Goal: Information Seeking & Learning: Learn about a topic

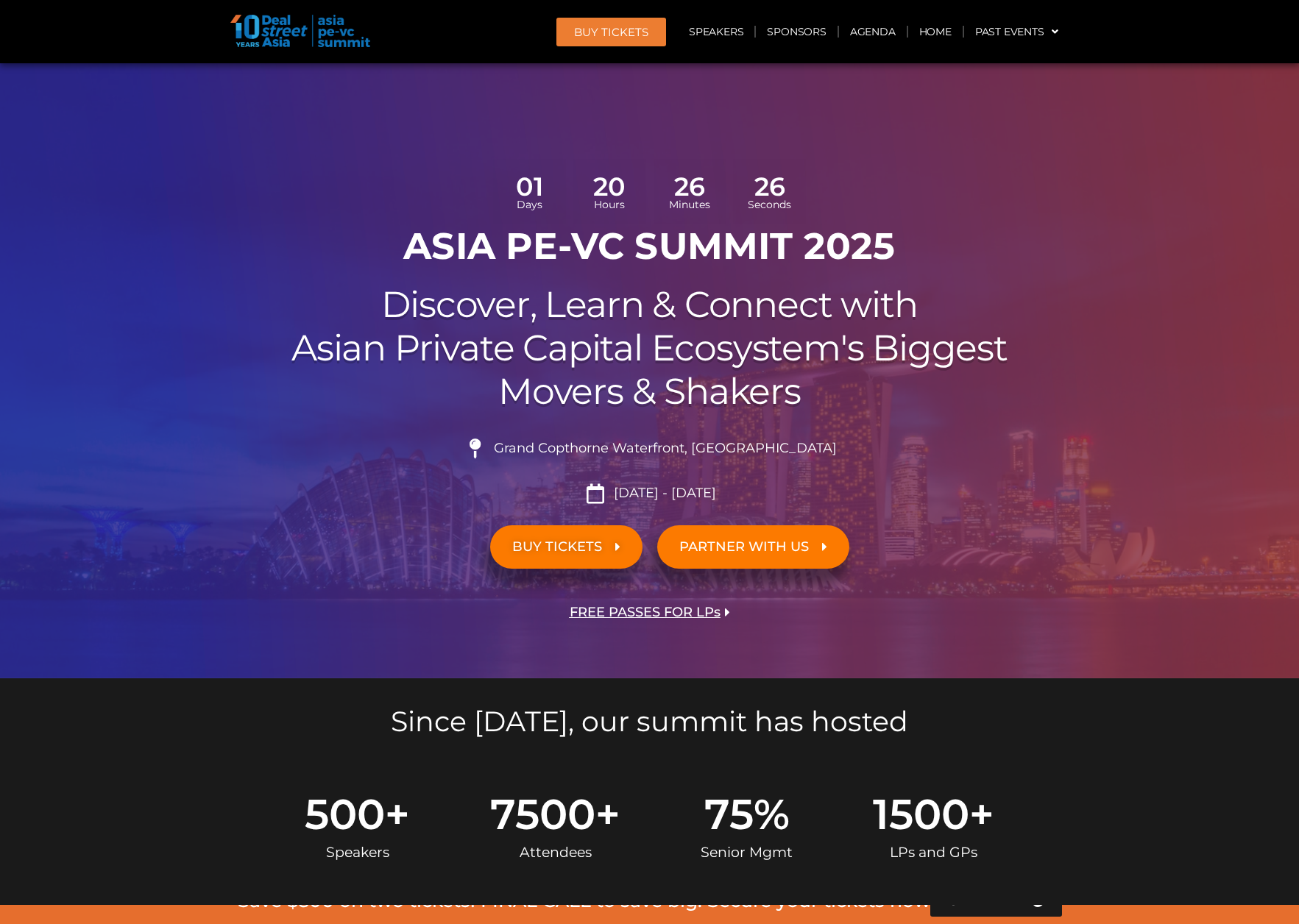
click at [457, 292] on h2 "Discover, Learn & Connect with Asian Private Capital Ecosystem's Biggest Movers…" at bounding box center [650, 348] width 824 height 129
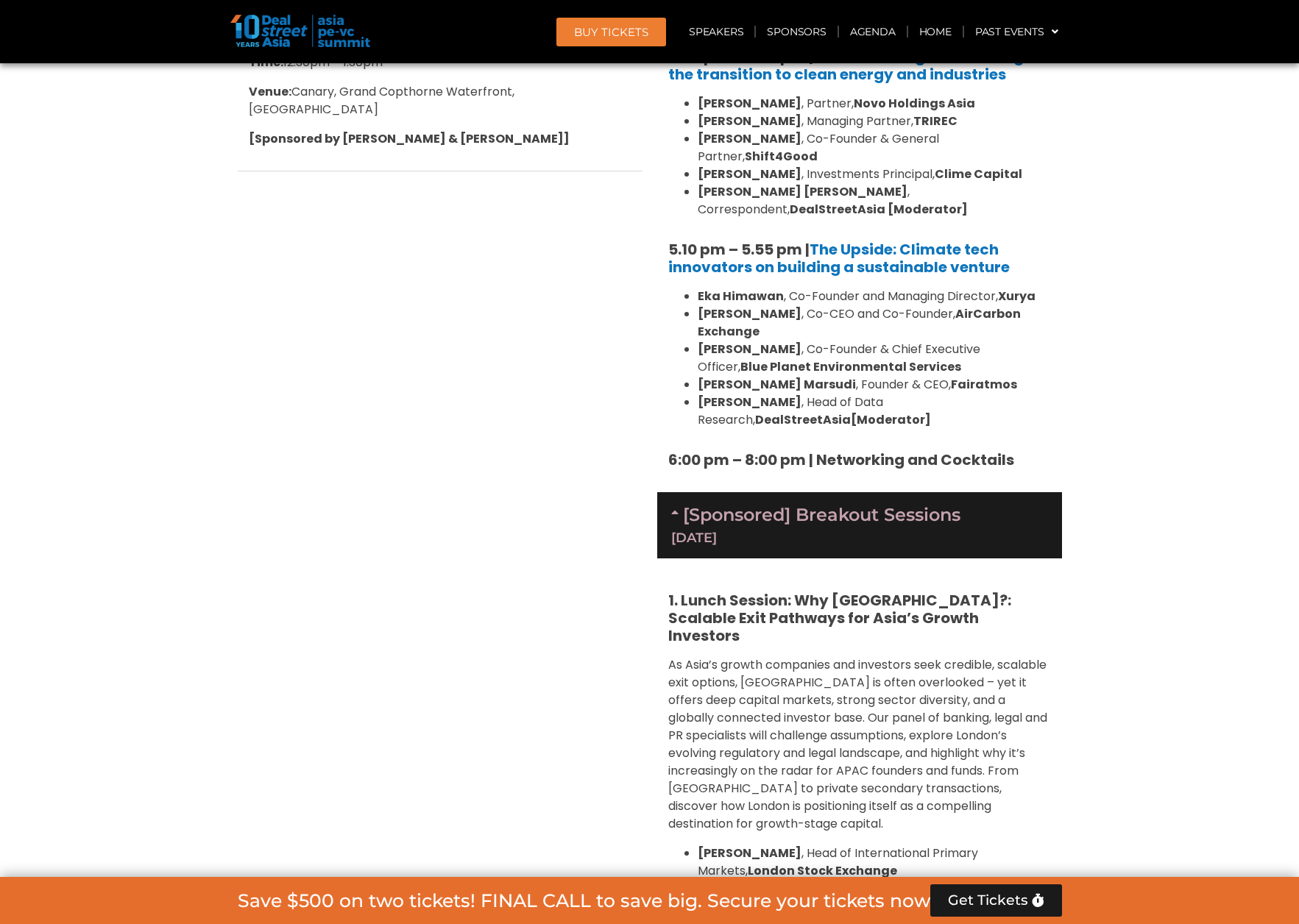
scroll to position [5721, 0]
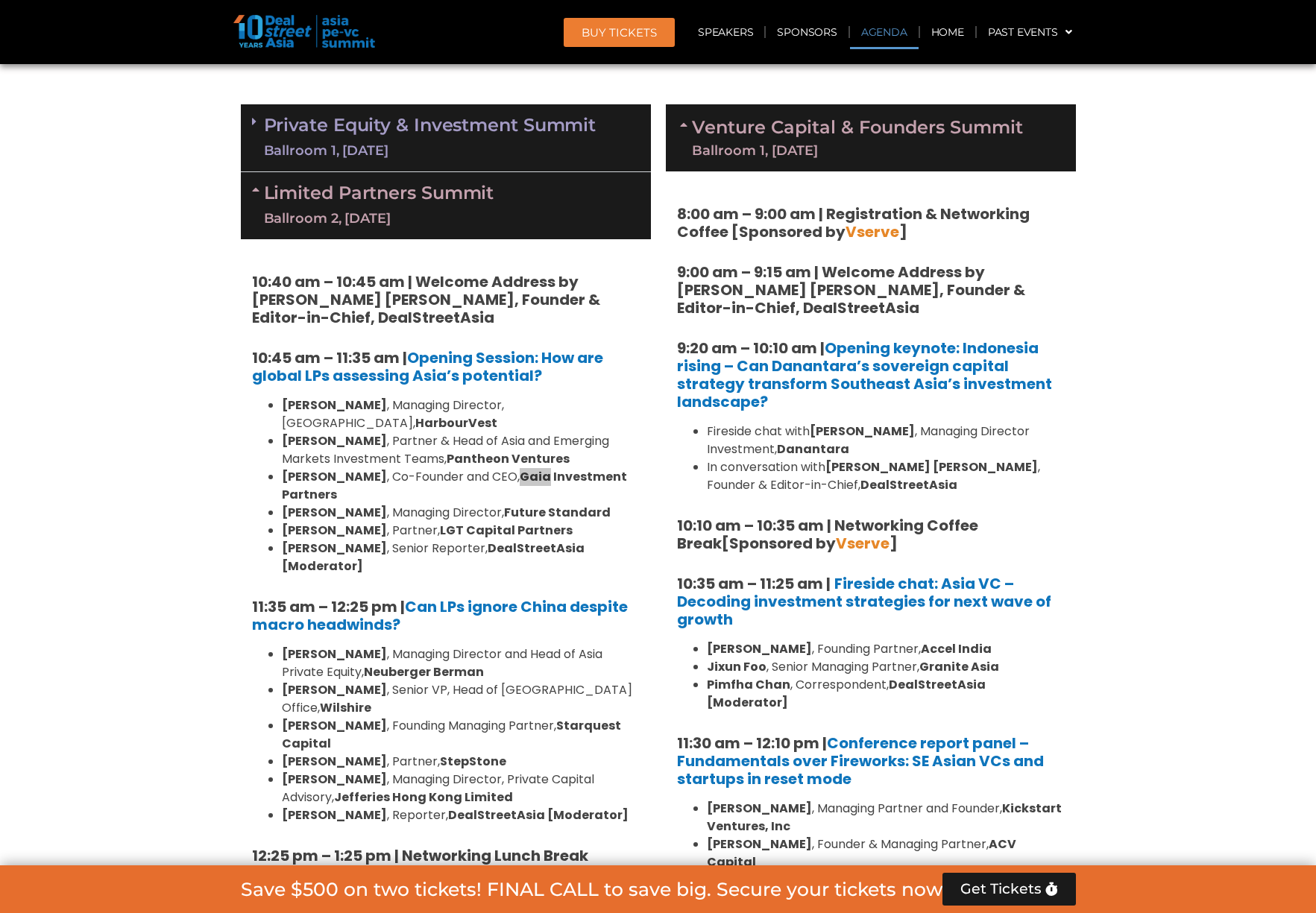
scroll to position [8269, 0]
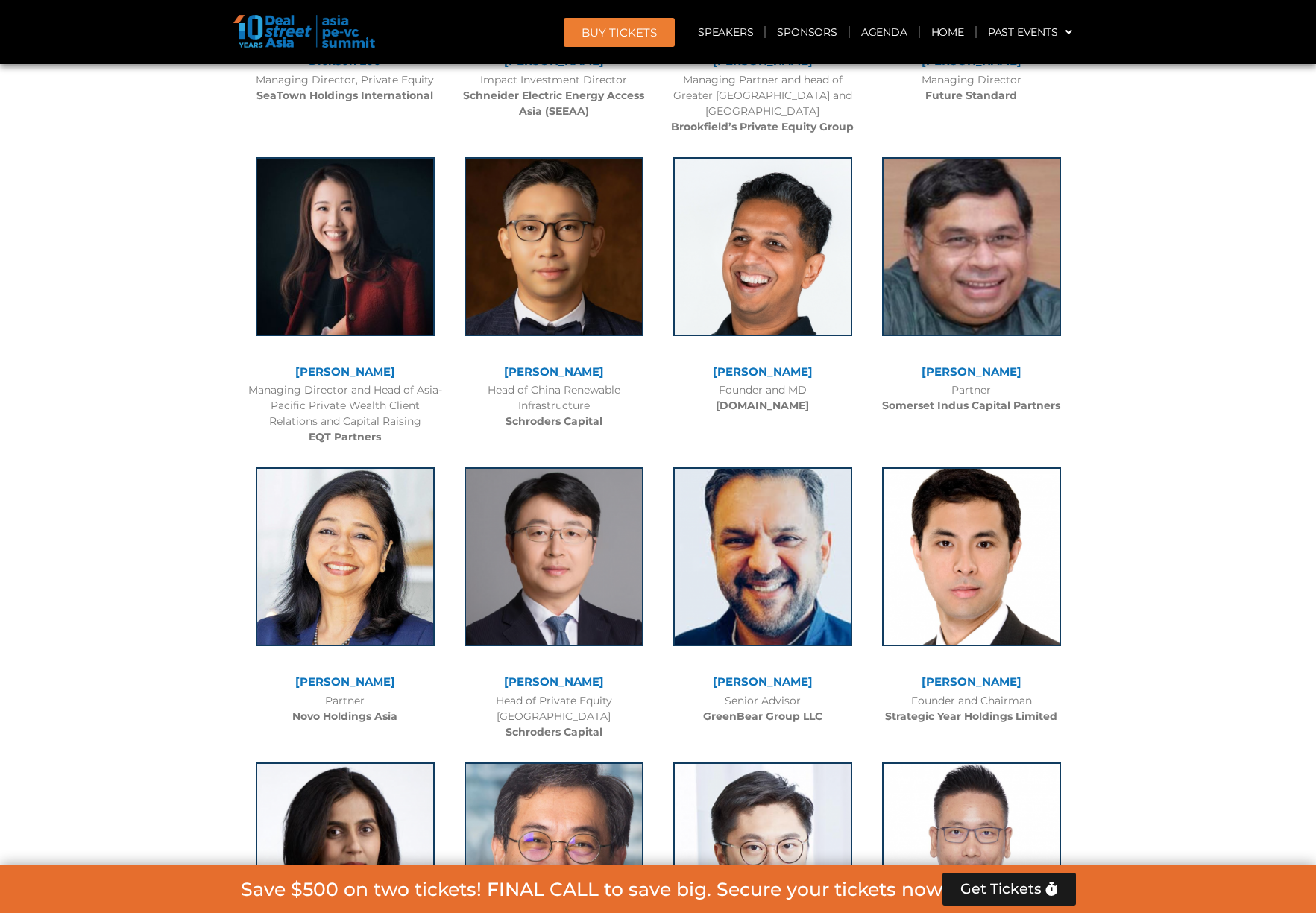
scroll to position [9641, 0]
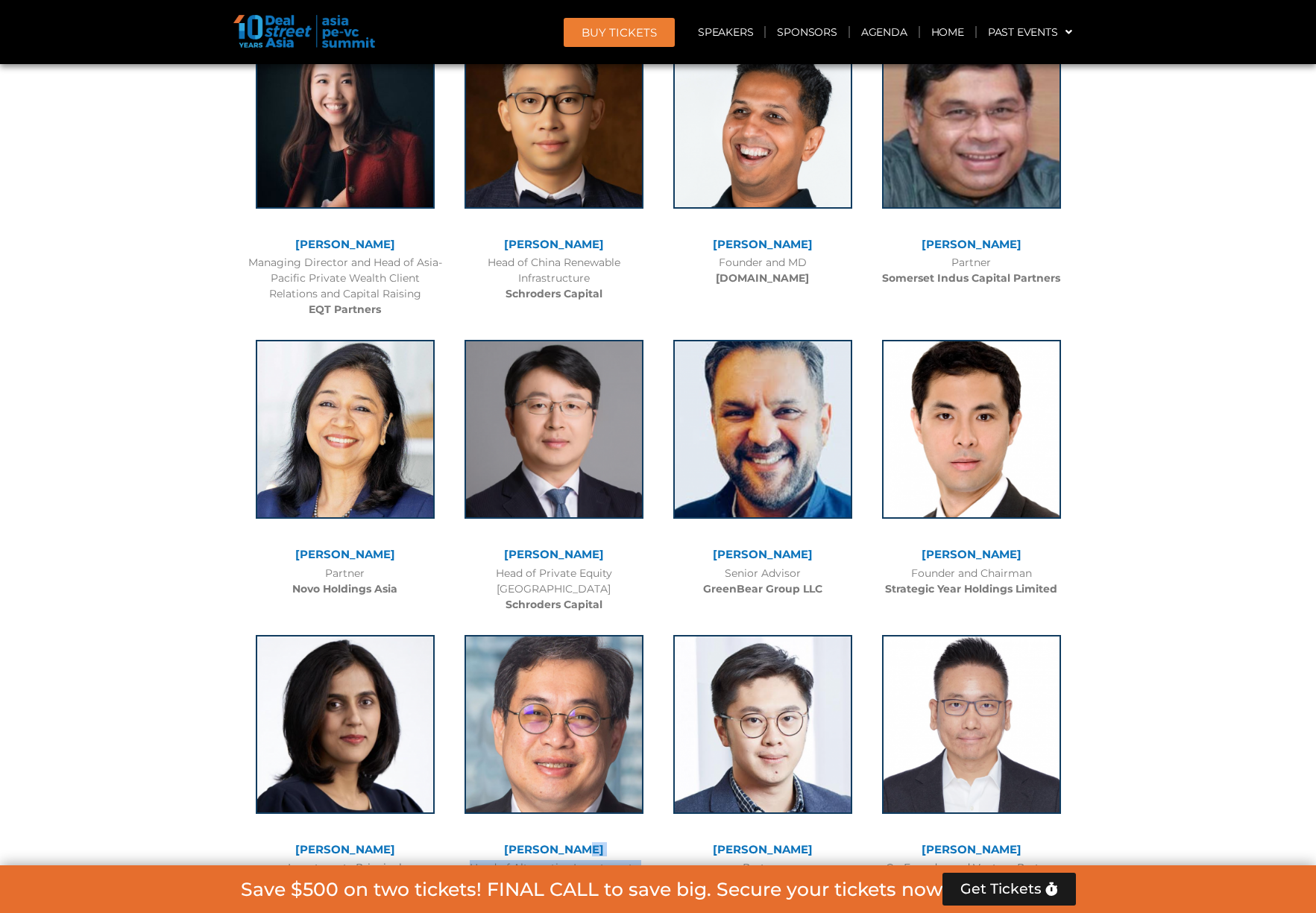
drag, startPoint x: 629, startPoint y: 556, endPoint x: 640, endPoint y: 526, distance: 32.0
click at [640, 620] on div "[PERSON_NAME] Head of Alternative Investments [PERSON_NAME] Asia" at bounding box center [553, 759] width 208 height 279
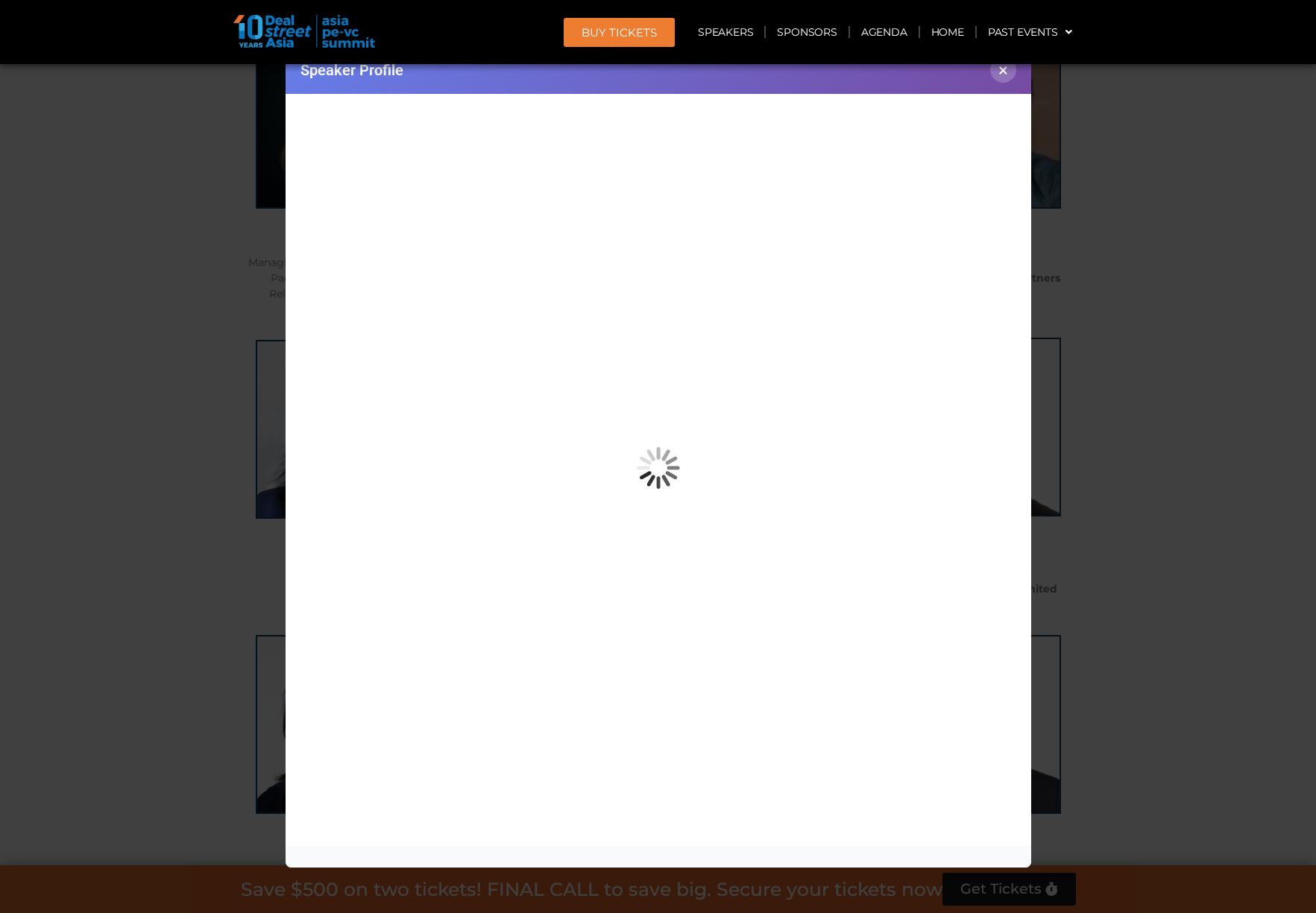
click at [1006, 74] on button "×" at bounding box center [1003, 69] width 26 height 26
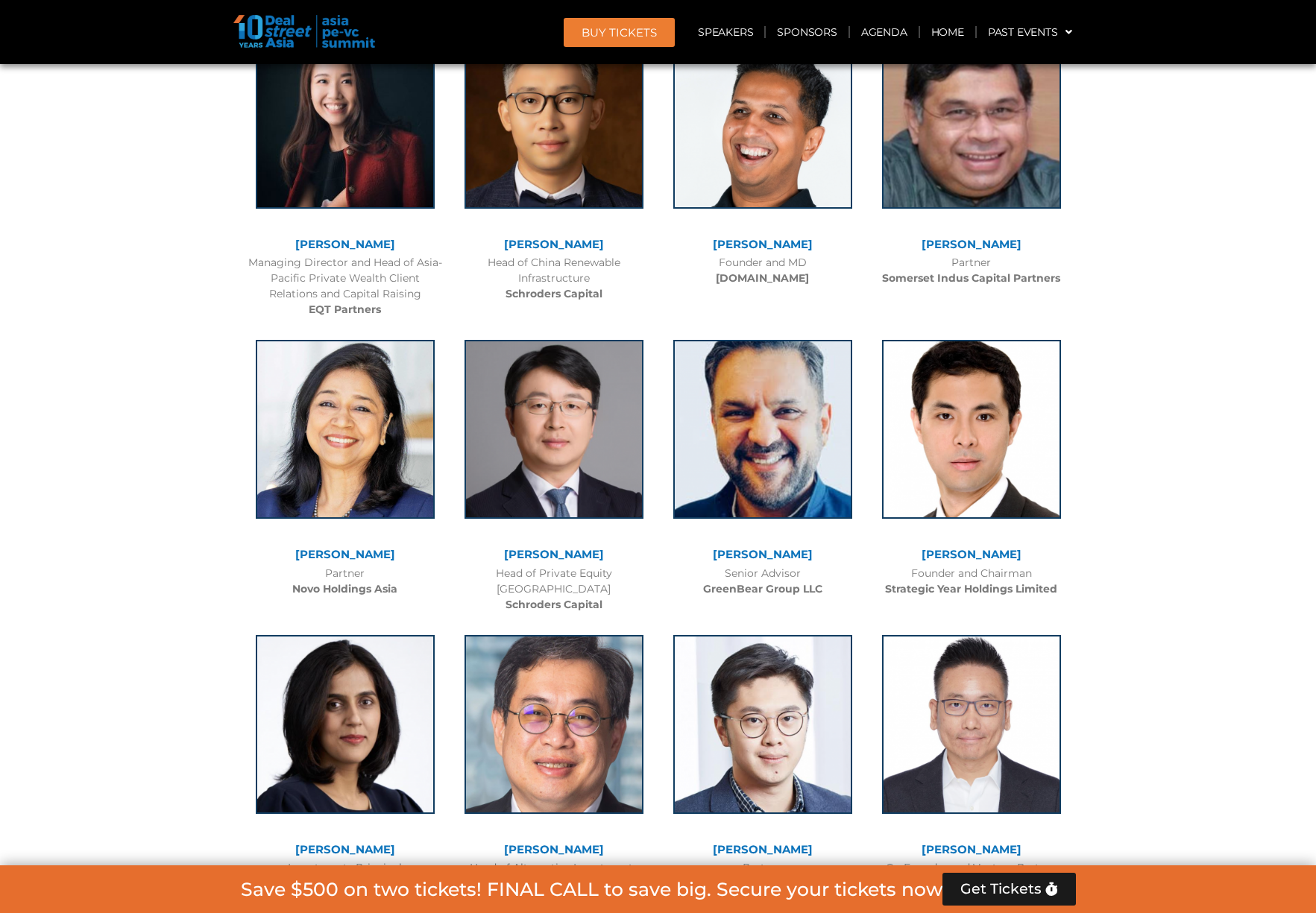
click at [1163, 472] on div at bounding box center [658, 269] width 1316 height 7190
click at [1245, 416] on div at bounding box center [658, 269] width 1316 height 7190
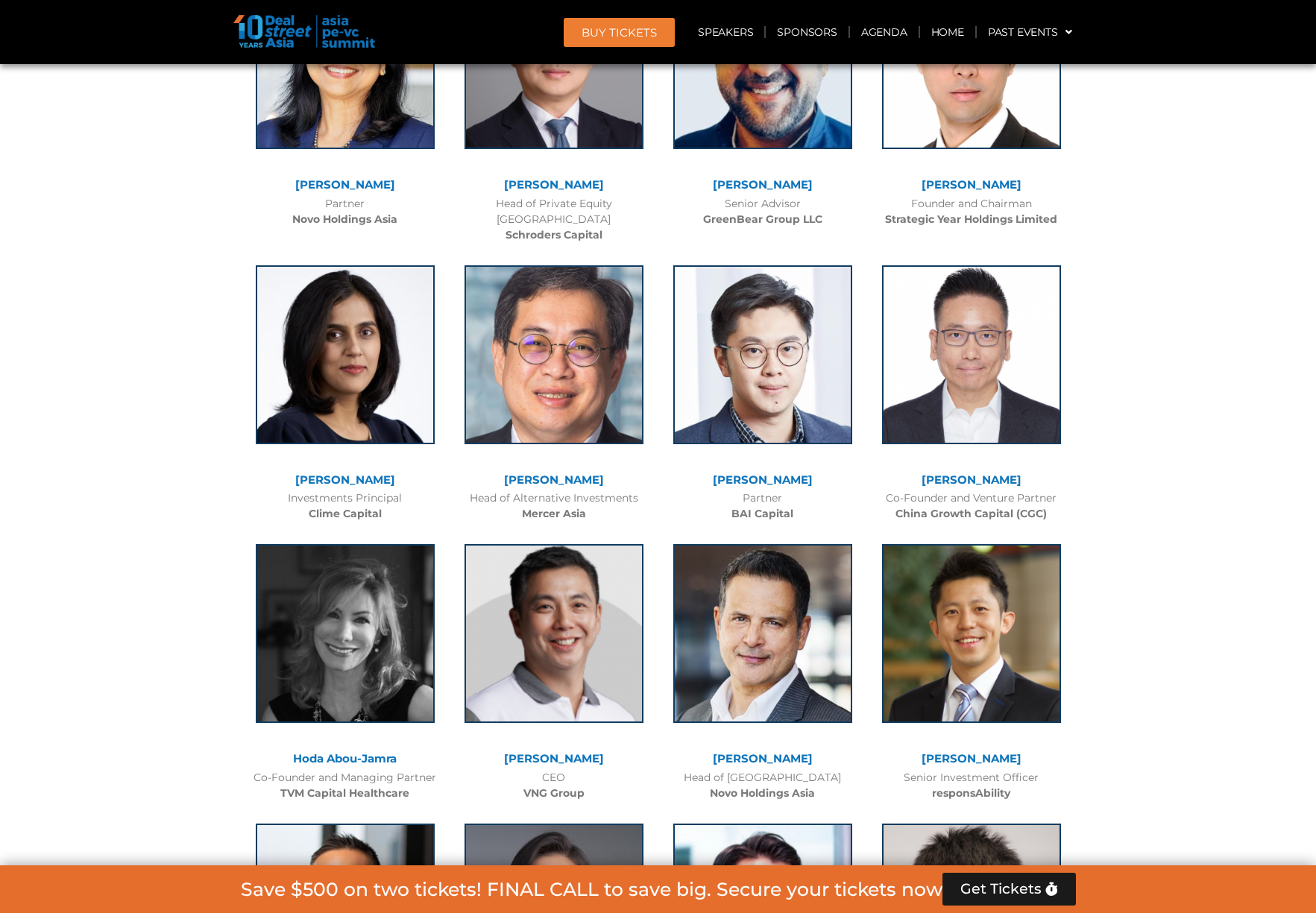
scroll to position [10315, 0]
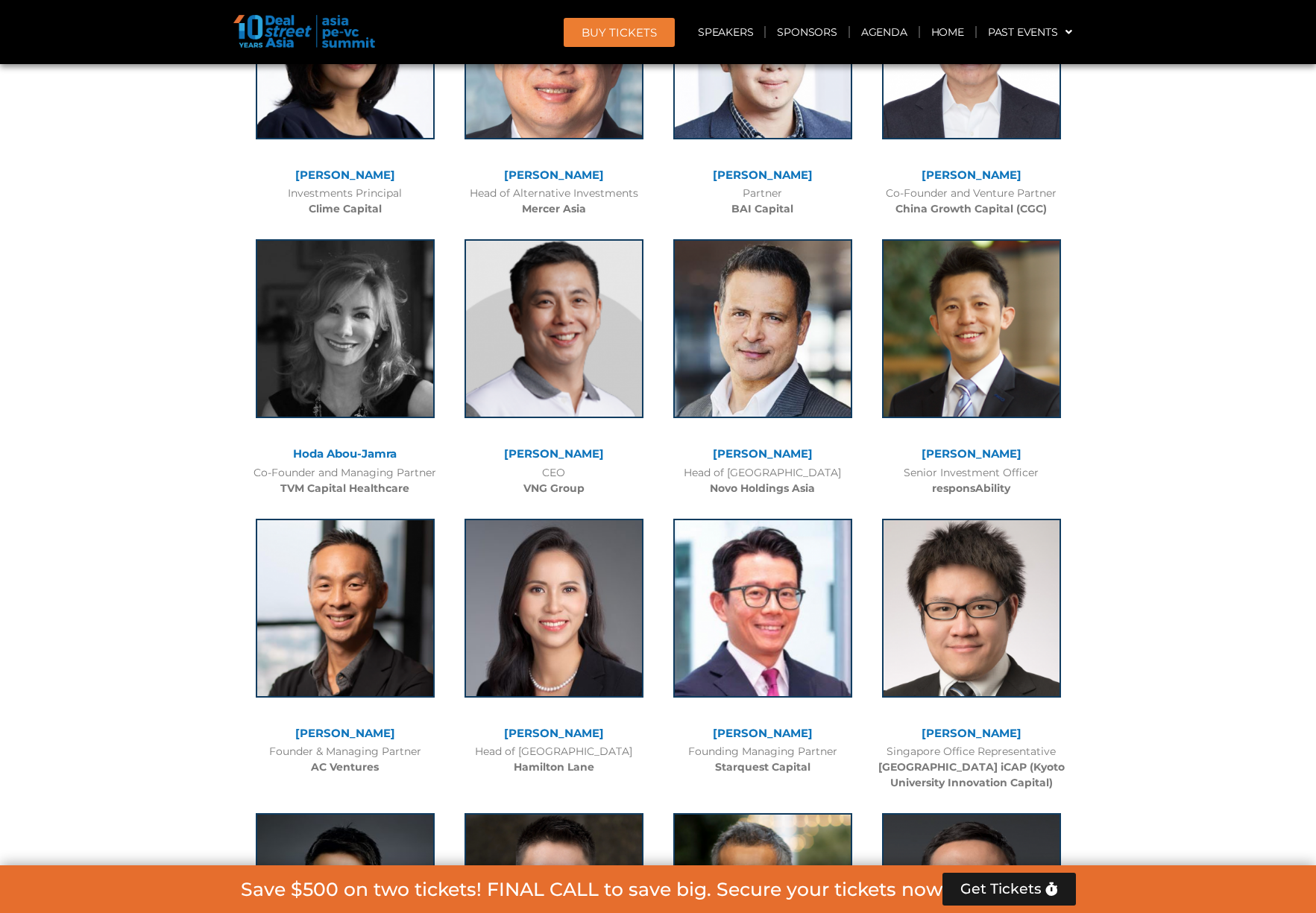
drag, startPoint x: 1031, startPoint y: 447, endPoint x: 1067, endPoint y: 420, distance: 45.0
click at [1067, 744] on div "Singapore Office Representative [GEOGRAPHIC_DATA] & [GEOGRAPHIC_DATA] iCAP ([GE…" at bounding box center [971, 767] width 194 height 47
click at [0, 0] on div "Speaker Profile ×" at bounding box center [0, 0] width 0 height 0
click at [943, 726] on link "[PERSON_NAME]" at bounding box center [971, 734] width 100 height 15
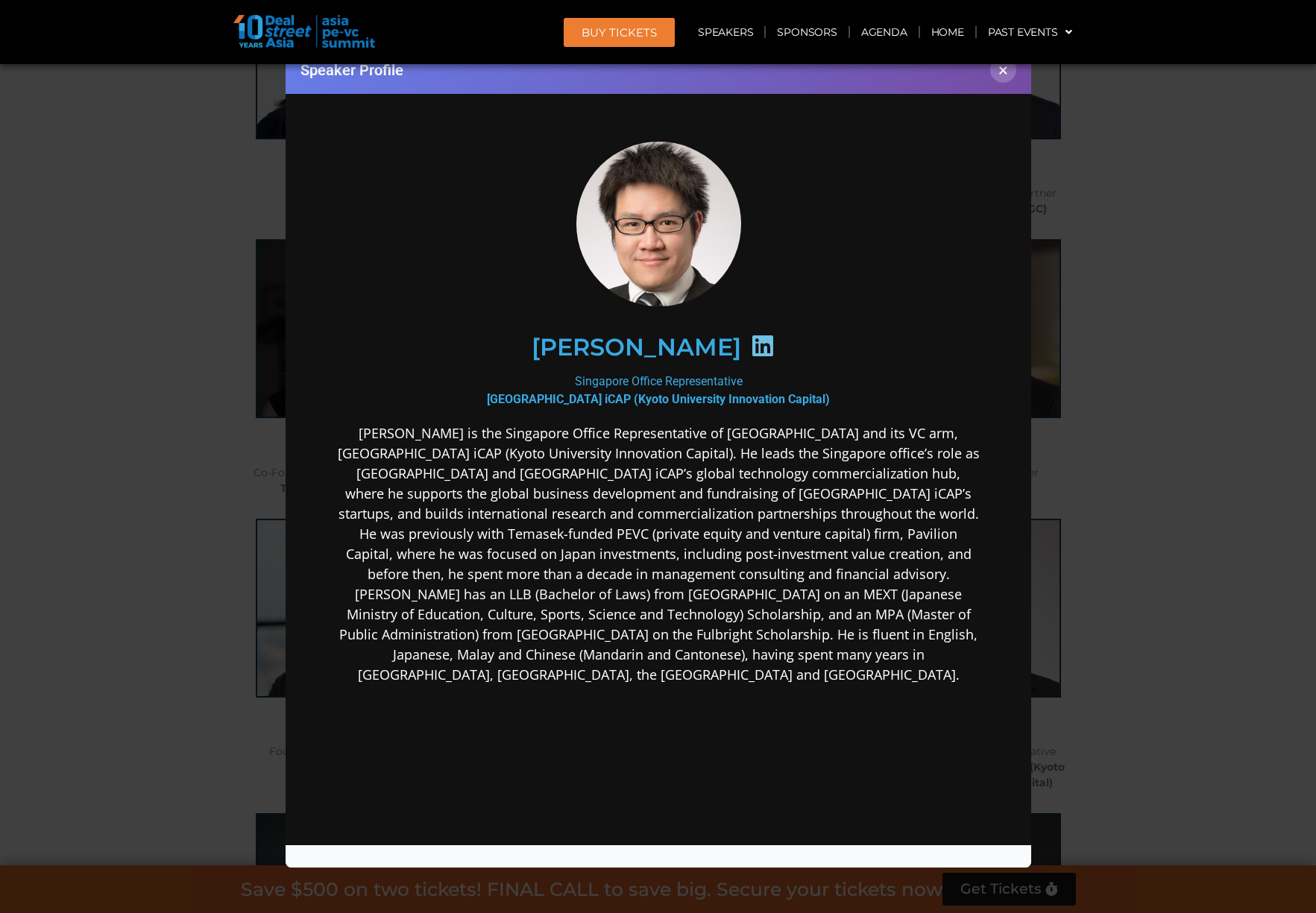
scroll to position [0, 0]
click at [1001, 80] on button "×" at bounding box center [1003, 69] width 26 height 26
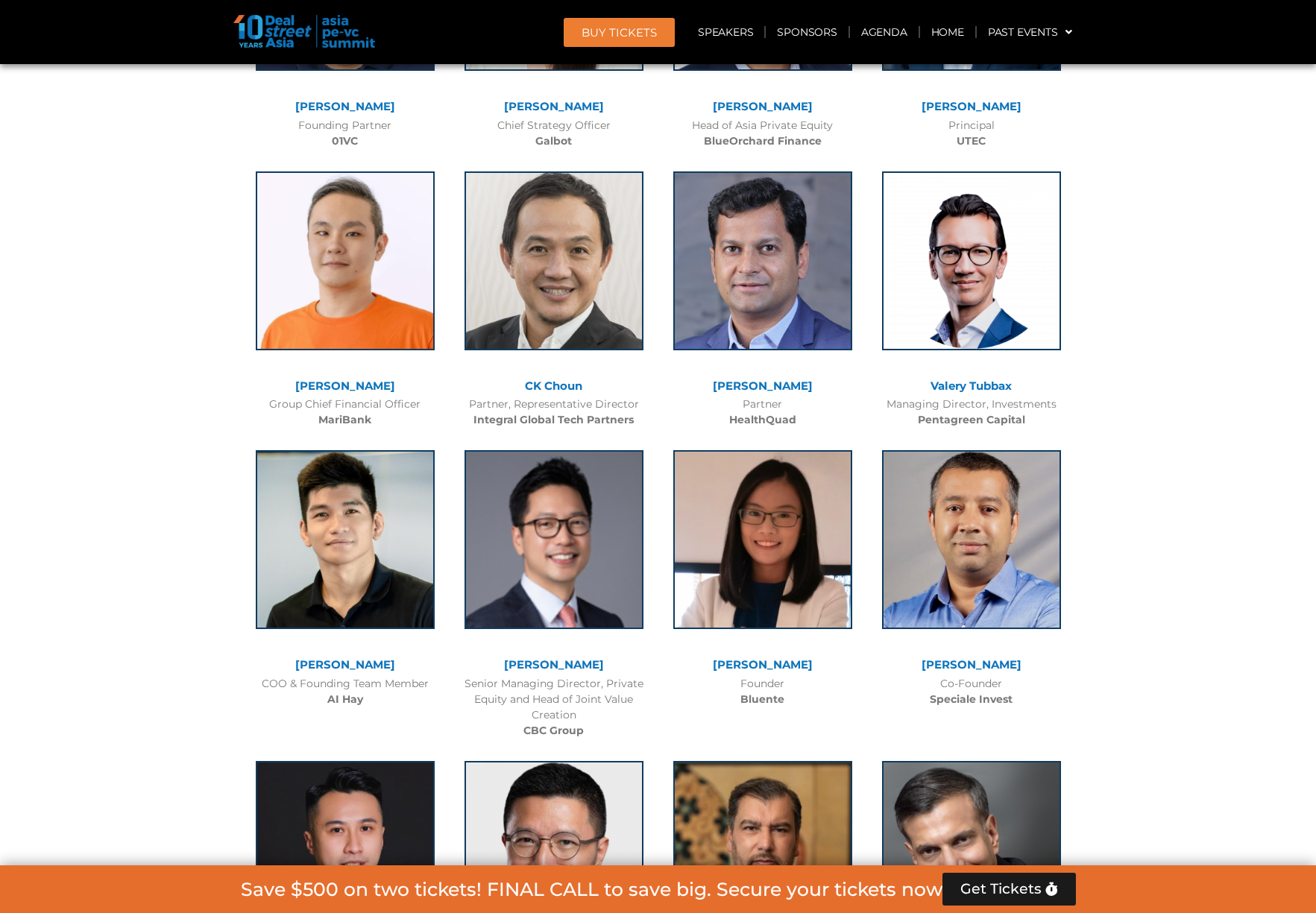
scroll to position [13437, 0]
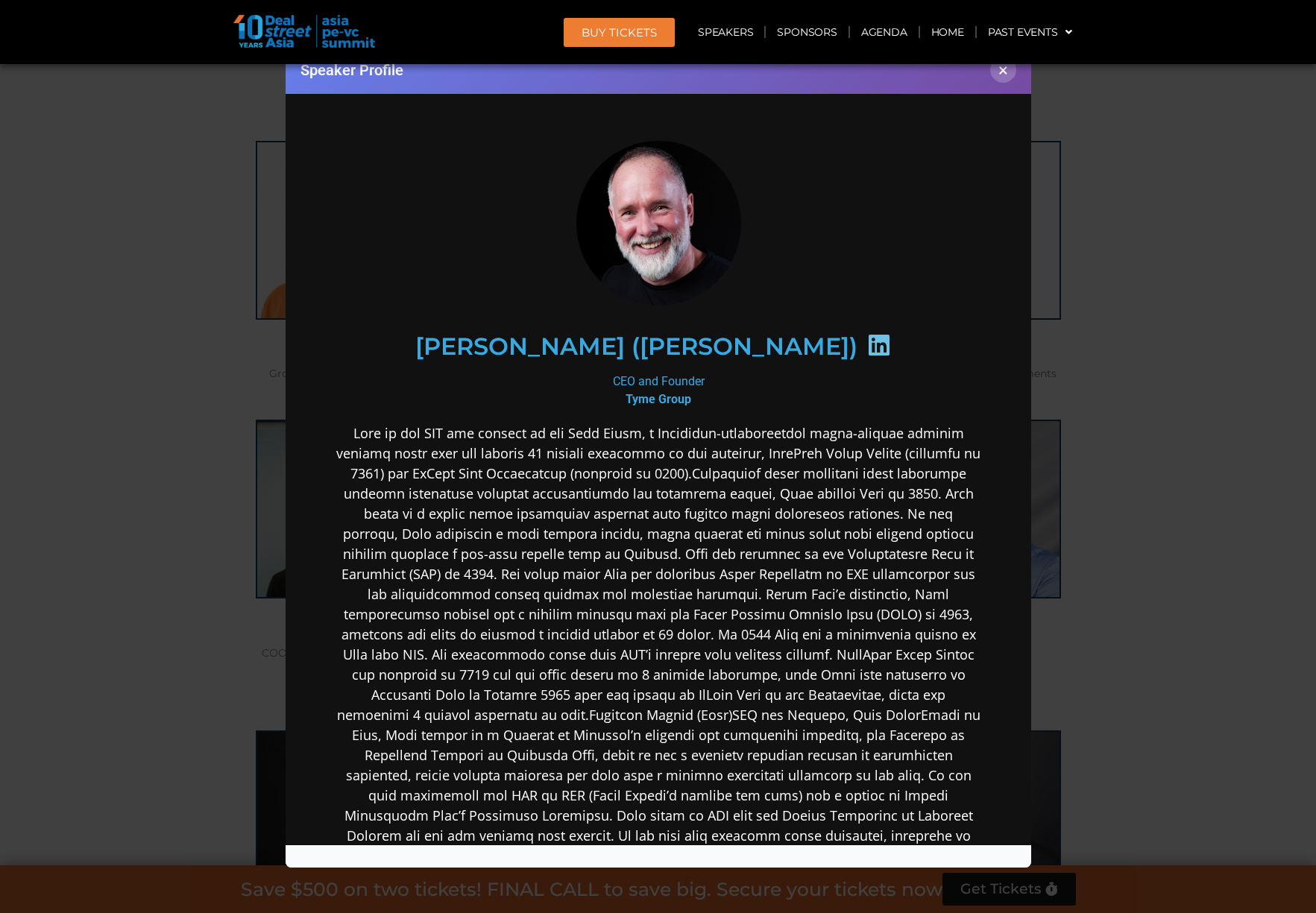
scroll to position [166, 0]
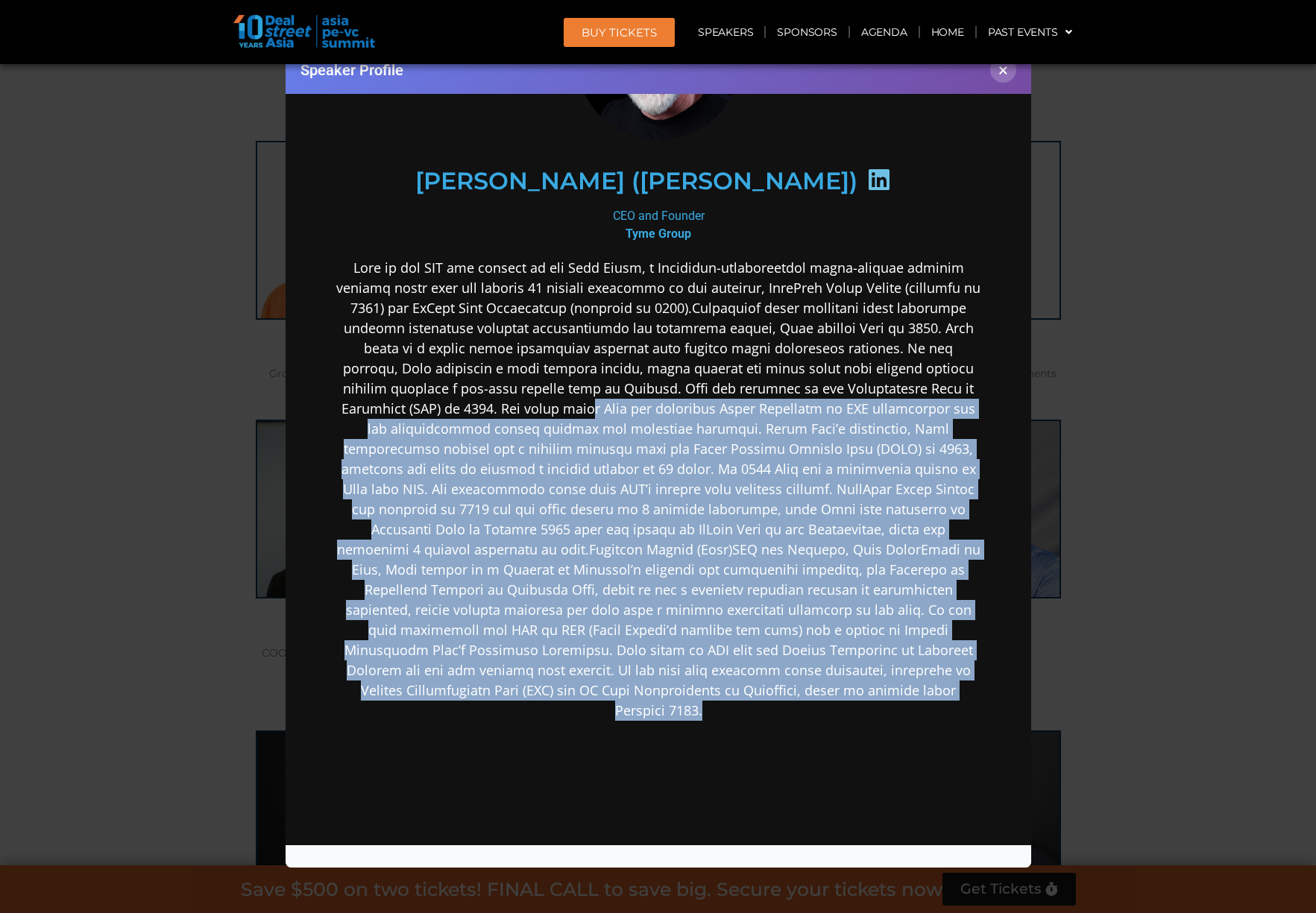
drag, startPoint x: 747, startPoint y: 452, endPoint x: 801, endPoint y: 705, distance: 258.7
click at [801, 705] on p at bounding box center [658, 489] width 644 height 463
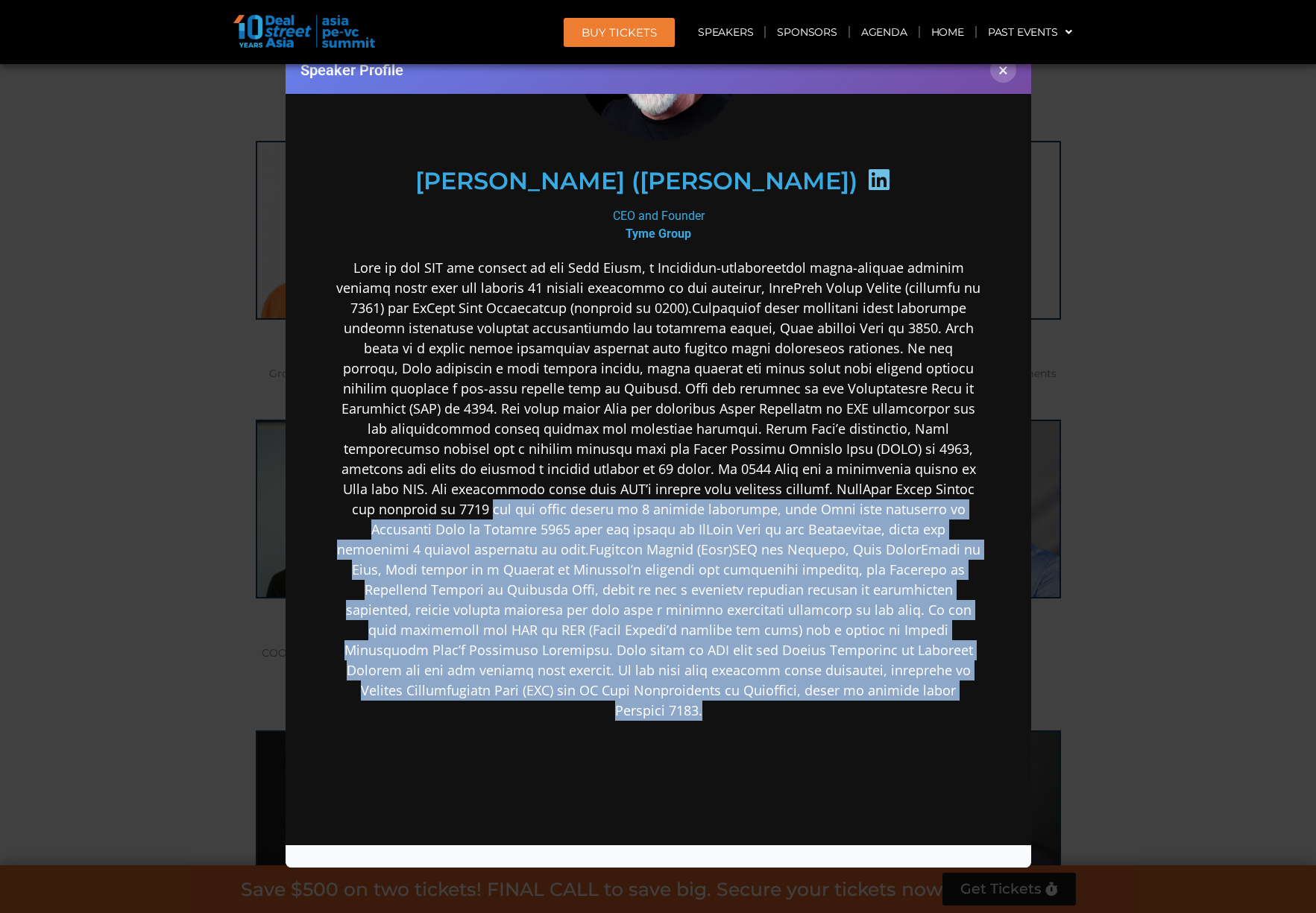
drag, startPoint x: 801, startPoint y: 705, endPoint x: 705, endPoint y: 500, distance: 226.4
click at [705, 500] on p at bounding box center [658, 489] width 644 height 463
drag, startPoint x: 705, startPoint y: 500, endPoint x: 739, endPoint y: 710, distance: 212.7
click at [739, 710] on p at bounding box center [658, 489] width 644 height 463
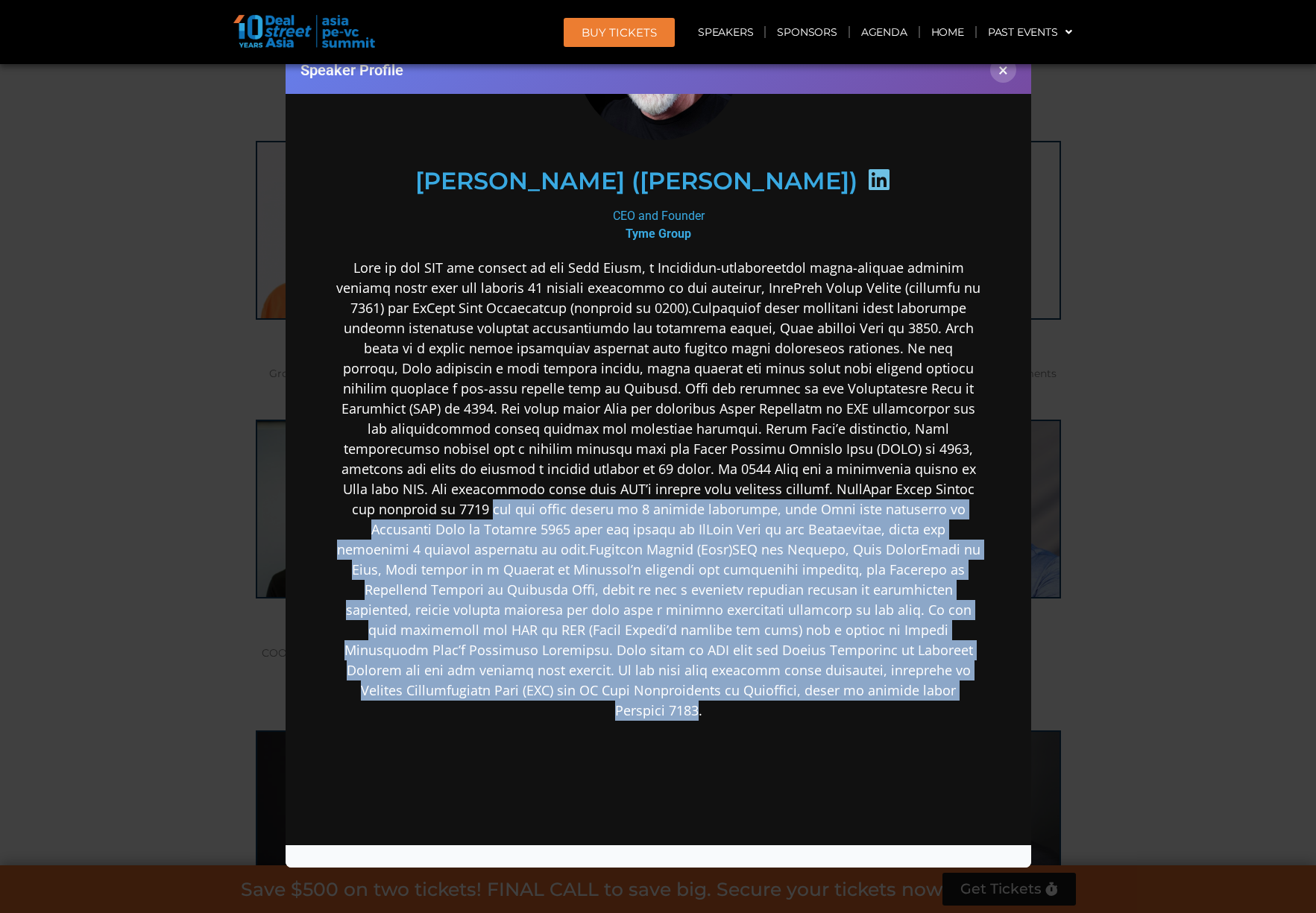
click at [739, 710] on p at bounding box center [658, 489] width 644 height 463
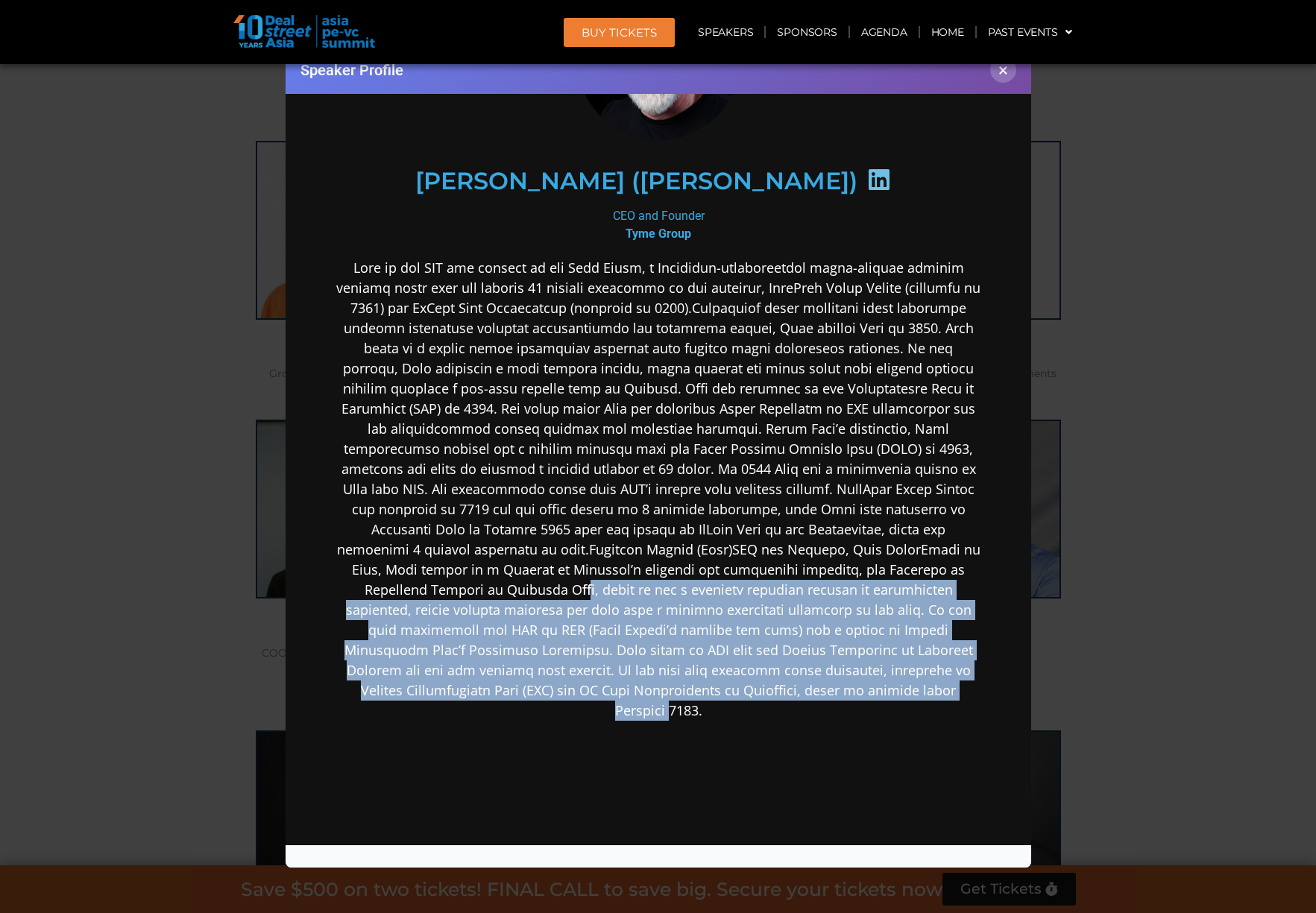
drag, startPoint x: 741, startPoint y: 701, endPoint x: 738, endPoint y: 585, distance: 116.0
click at [738, 585] on p at bounding box center [658, 489] width 644 height 463
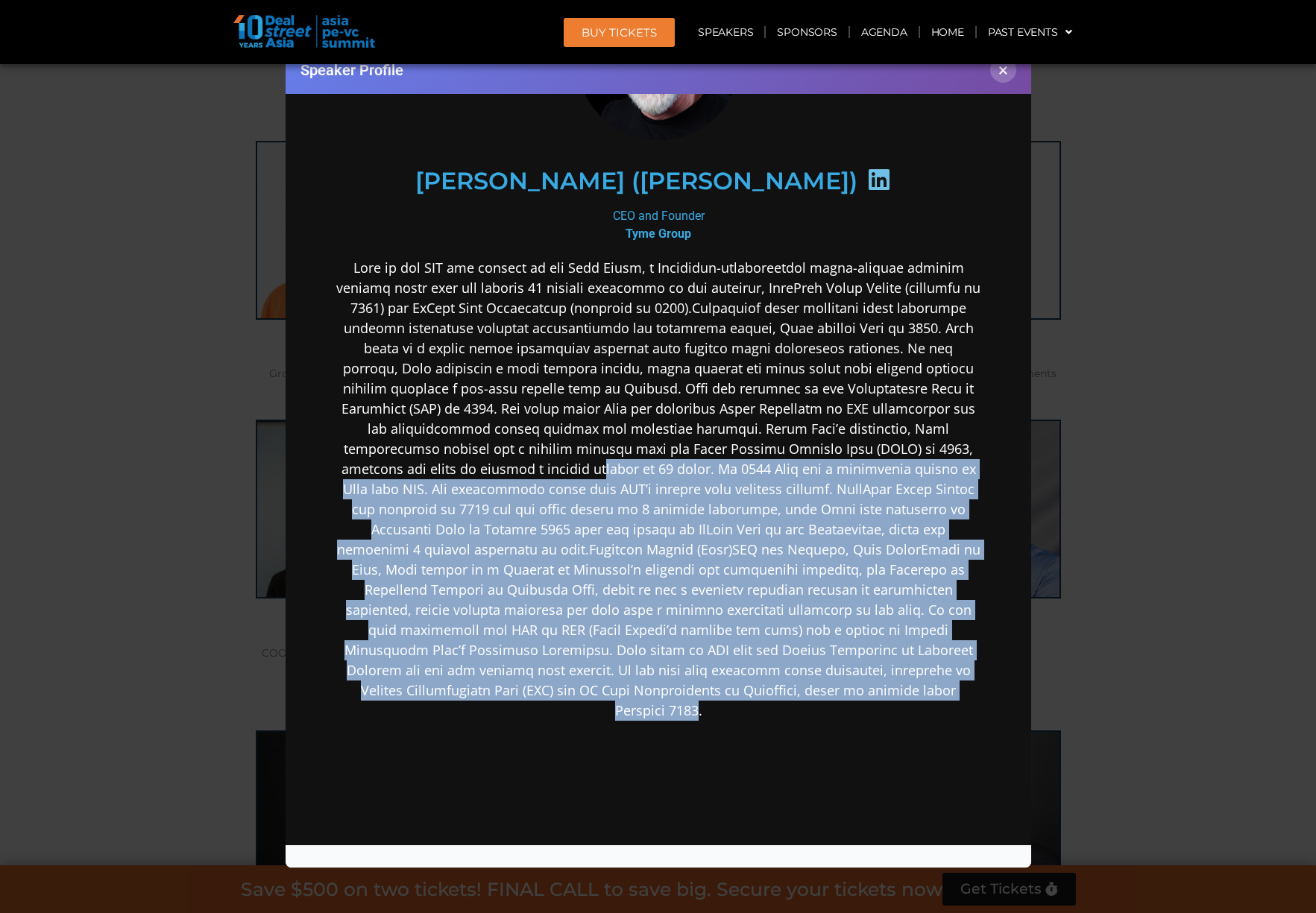
drag, startPoint x: 763, startPoint y: 665, endPoint x: 731, endPoint y: 462, distance: 205.5
click at [731, 462] on p at bounding box center [658, 489] width 644 height 463
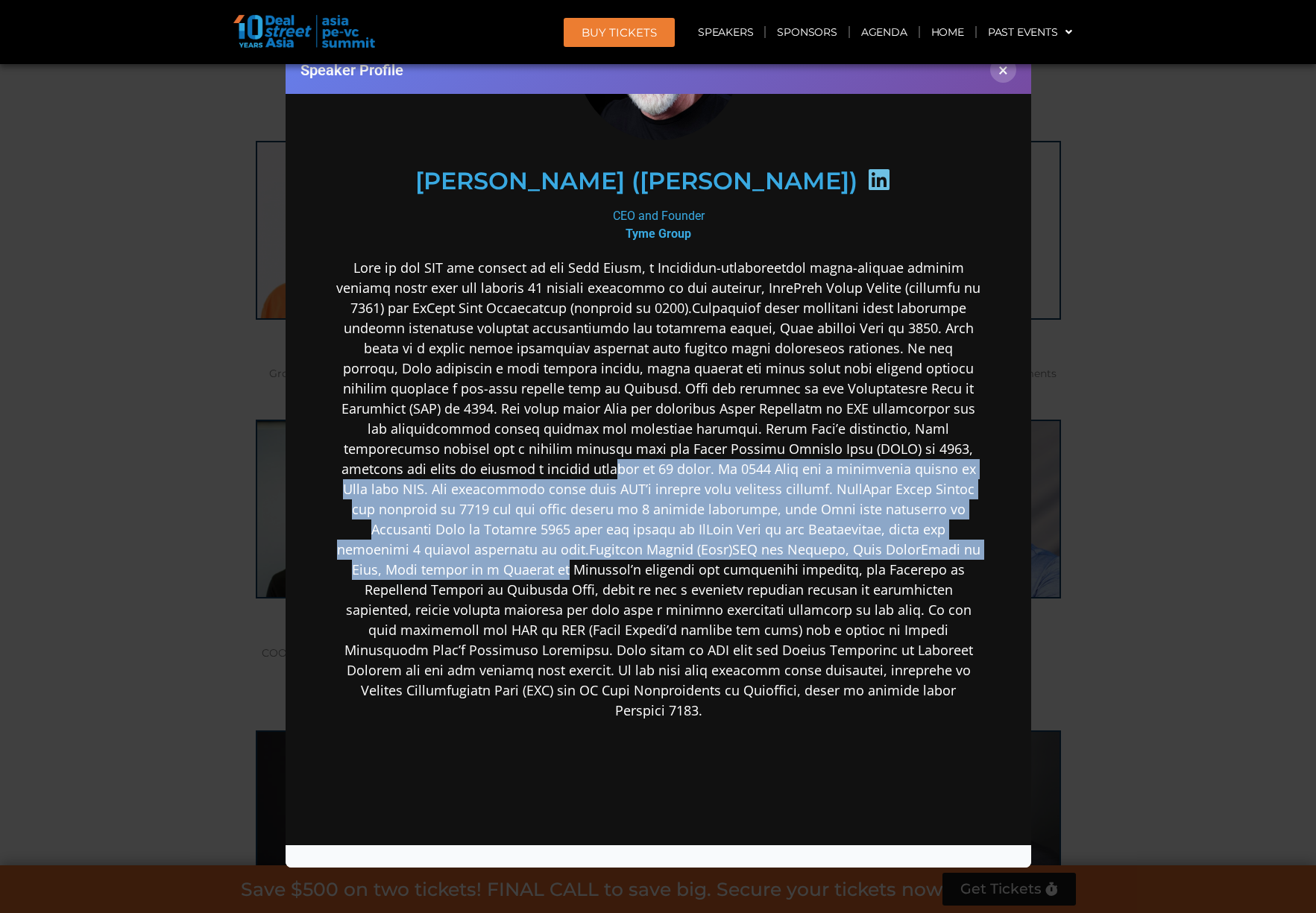
drag, startPoint x: 747, startPoint y: 472, endPoint x: 752, endPoint y: 624, distance: 152.1
click at [747, 588] on p at bounding box center [658, 489] width 644 height 463
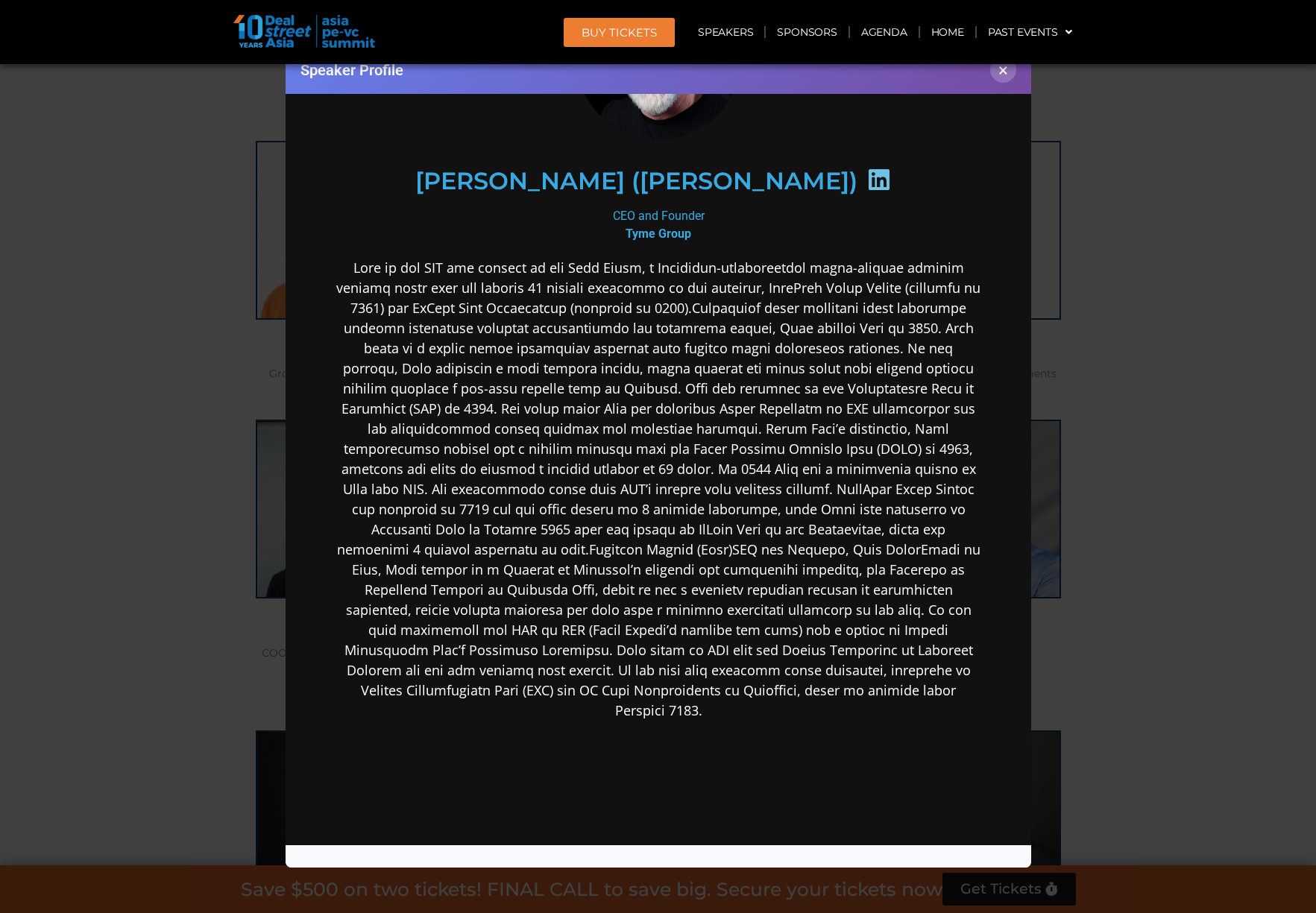
click at [734, 682] on p at bounding box center [658, 489] width 644 height 463
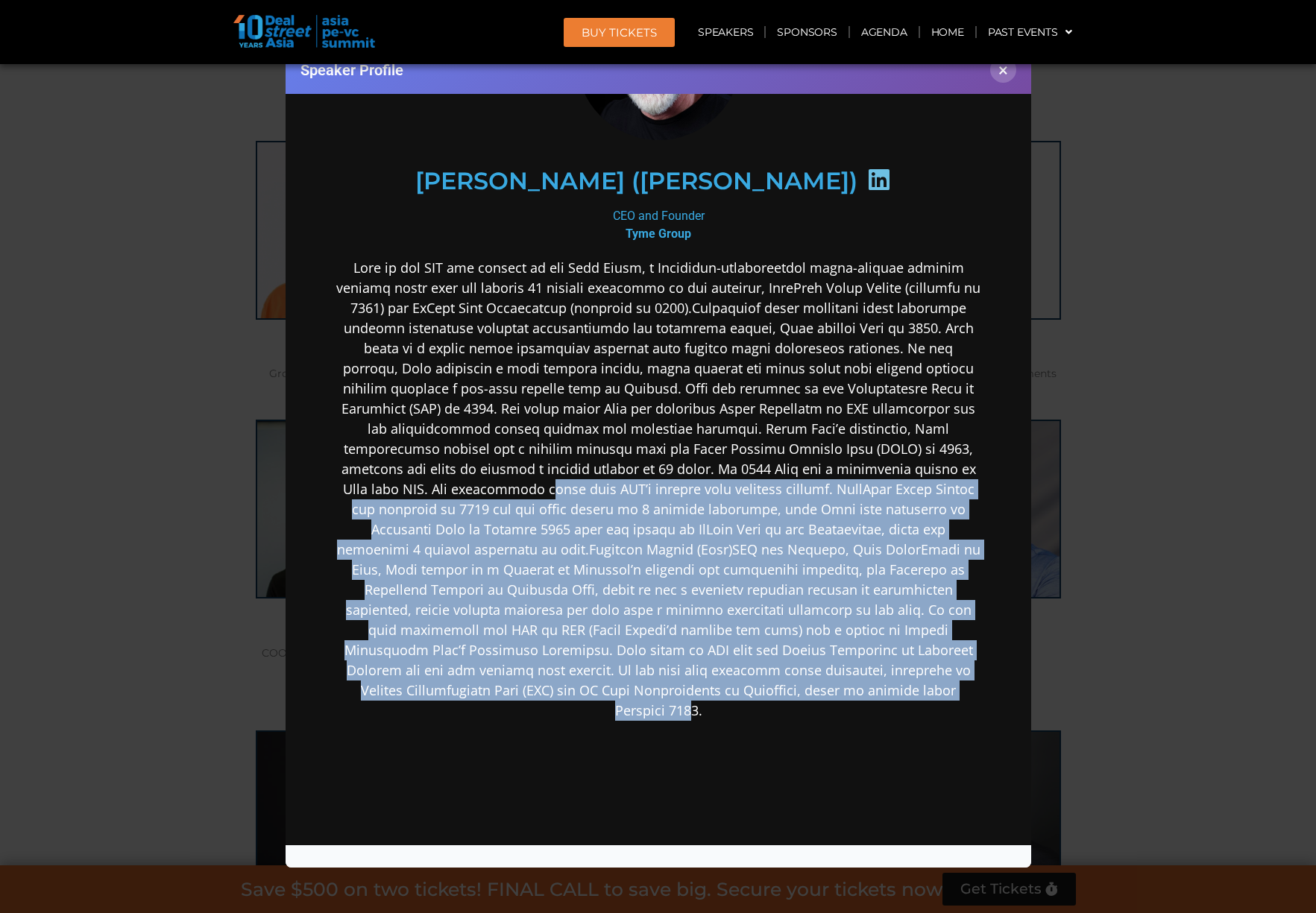
drag, startPoint x: 760, startPoint y: 711, endPoint x: 714, endPoint y: 492, distance: 223.8
click at [714, 492] on p at bounding box center [658, 489] width 644 height 463
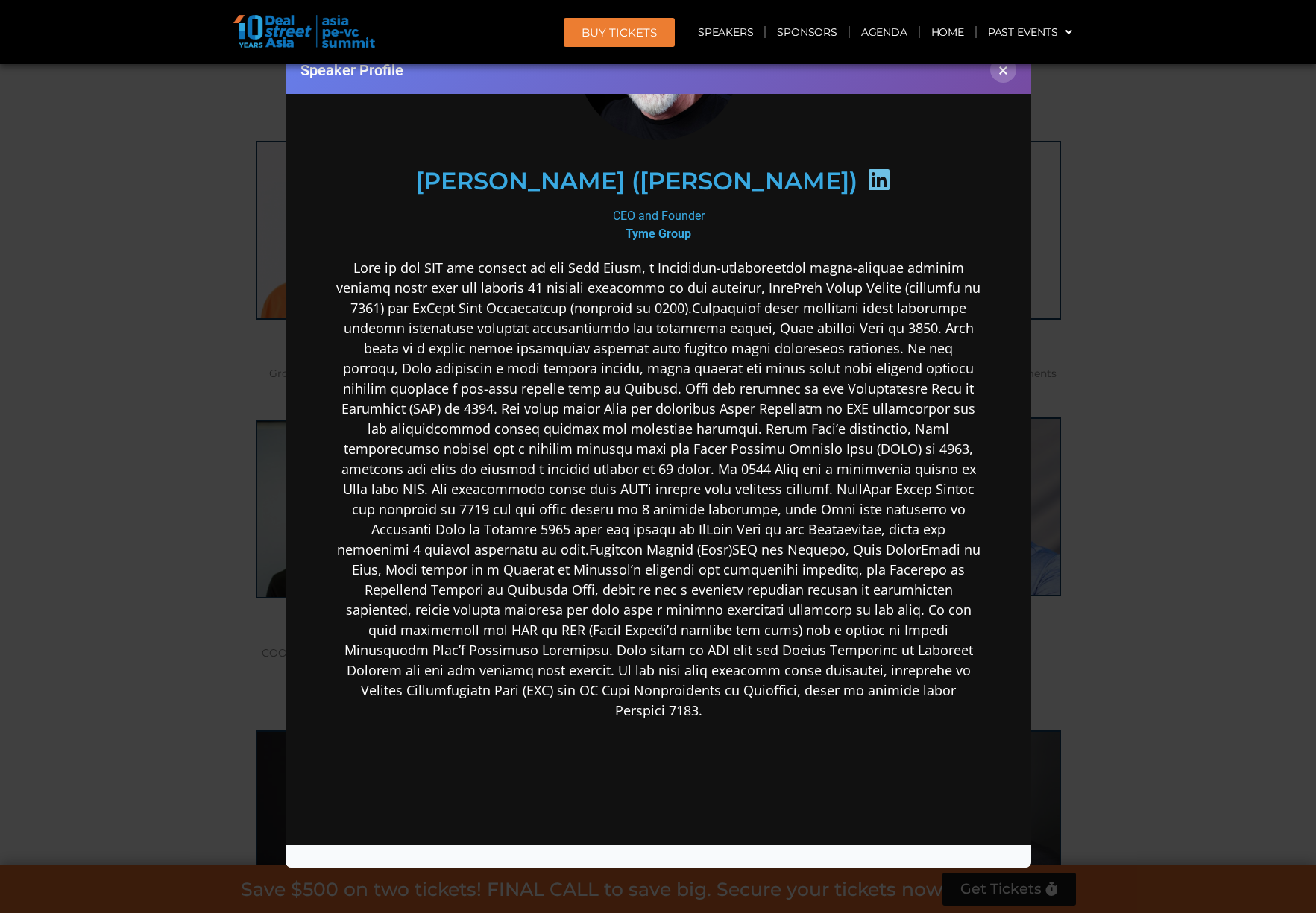
drag, startPoint x: 1014, startPoint y: 76, endPoint x: 1003, endPoint y: 86, distance: 14.9
click at [1013, 76] on button "×" at bounding box center [1003, 69] width 26 height 26
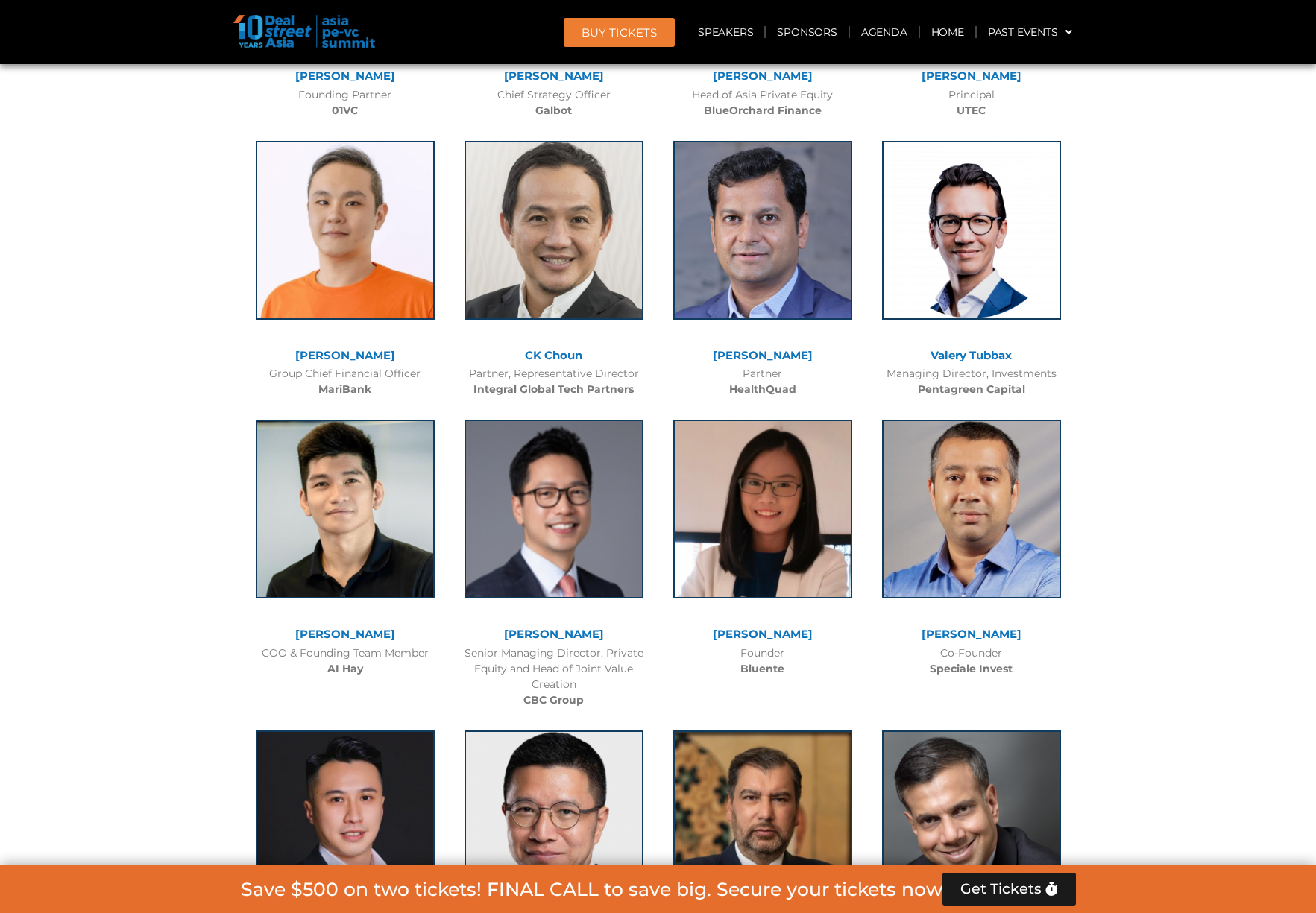
drag, startPoint x: 1166, startPoint y: 421, endPoint x: 1143, endPoint y: 430, distance: 24.7
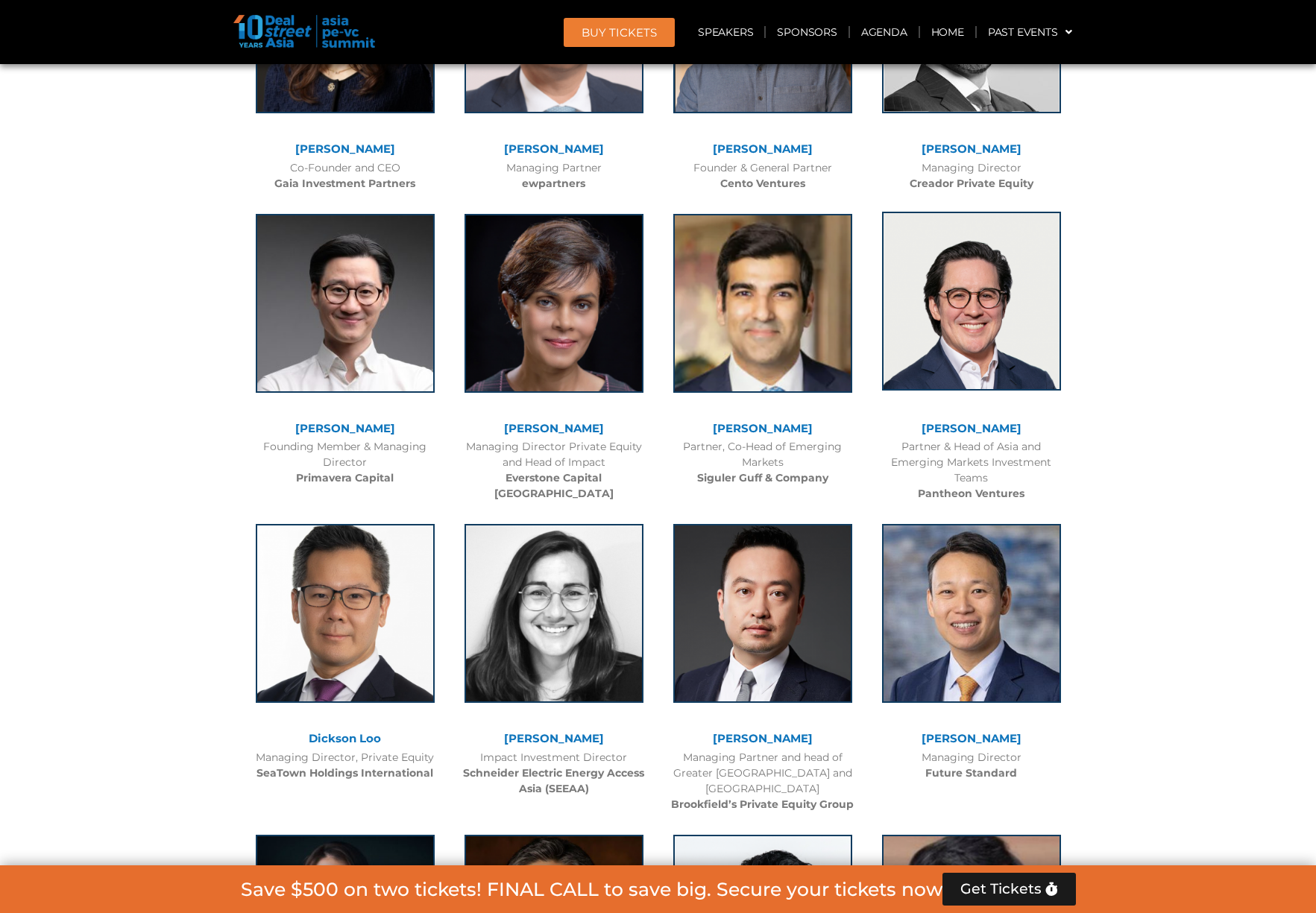
scroll to position [8304, 0]
